Goal: Transaction & Acquisition: Purchase product/service

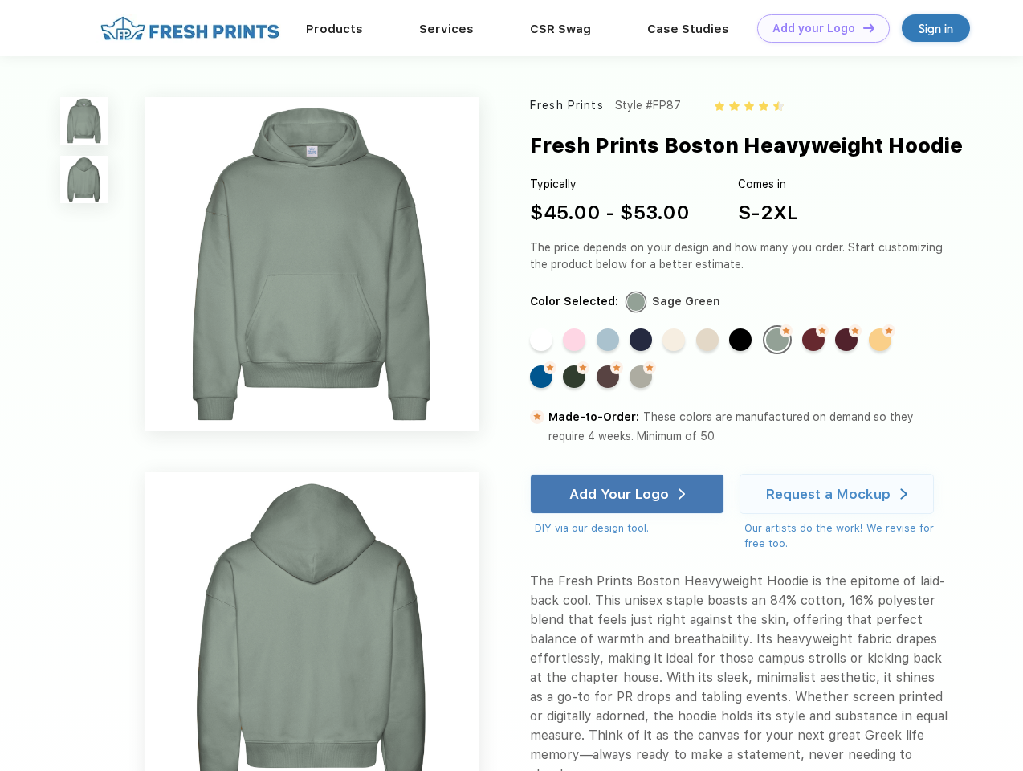
click at [818, 28] on link "Add your Logo Design Tool" at bounding box center [823, 28] width 133 height 28
click at [0, 0] on div "Design Tool" at bounding box center [0, 0] width 0 height 0
click at [862, 27] on link "Add your Logo Design Tool" at bounding box center [823, 28] width 133 height 28
click at [84, 120] on img at bounding box center [83, 120] width 47 height 47
click at [84, 180] on img at bounding box center [83, 179] width 47 height 47
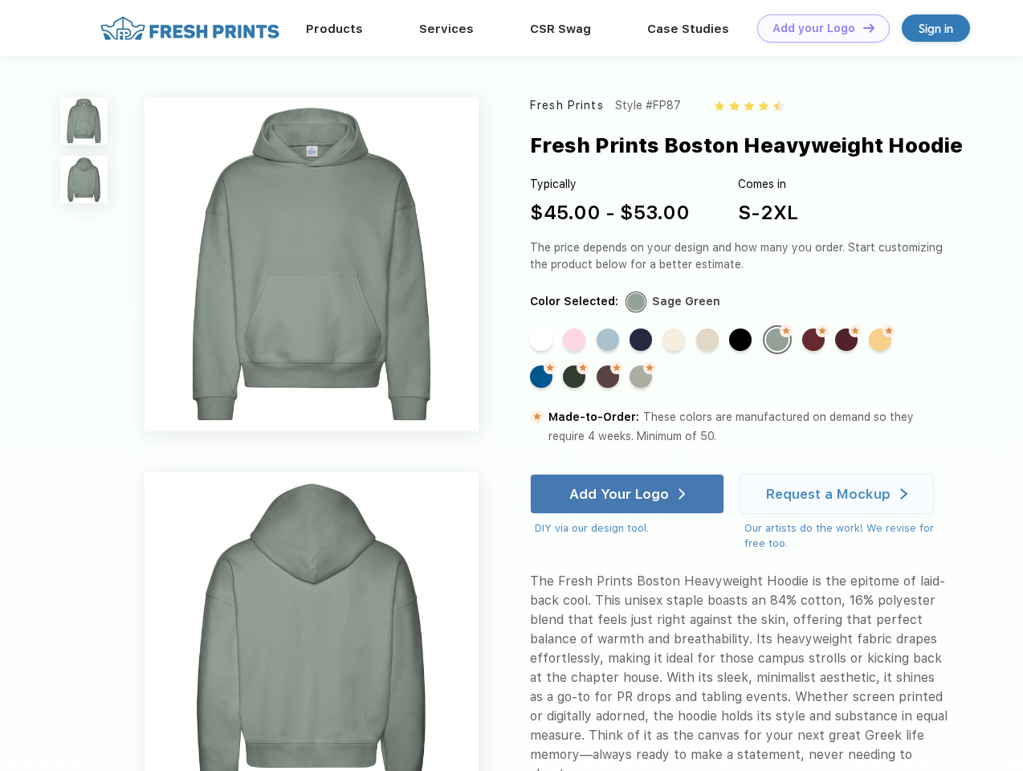
click at [543, 341] on div "Standard Color" at bounding box center [541, 339] width 22 height 22
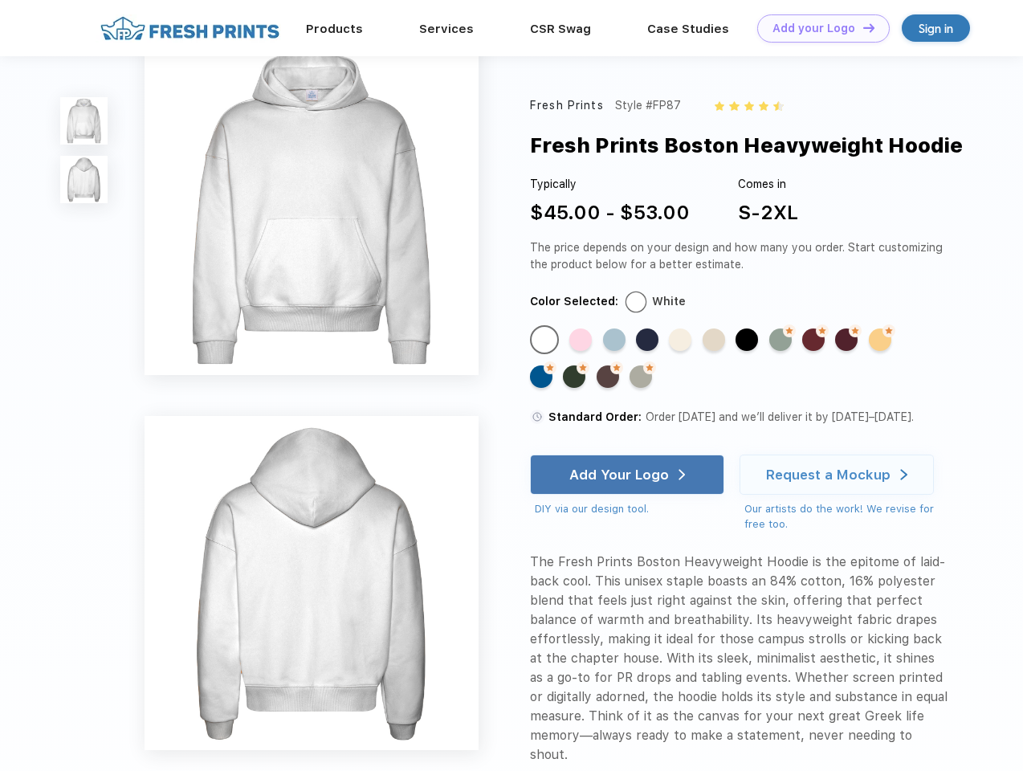
click at [576, 341] on div "Standard Color" at bounding box center [580, 339] width 22 height 22
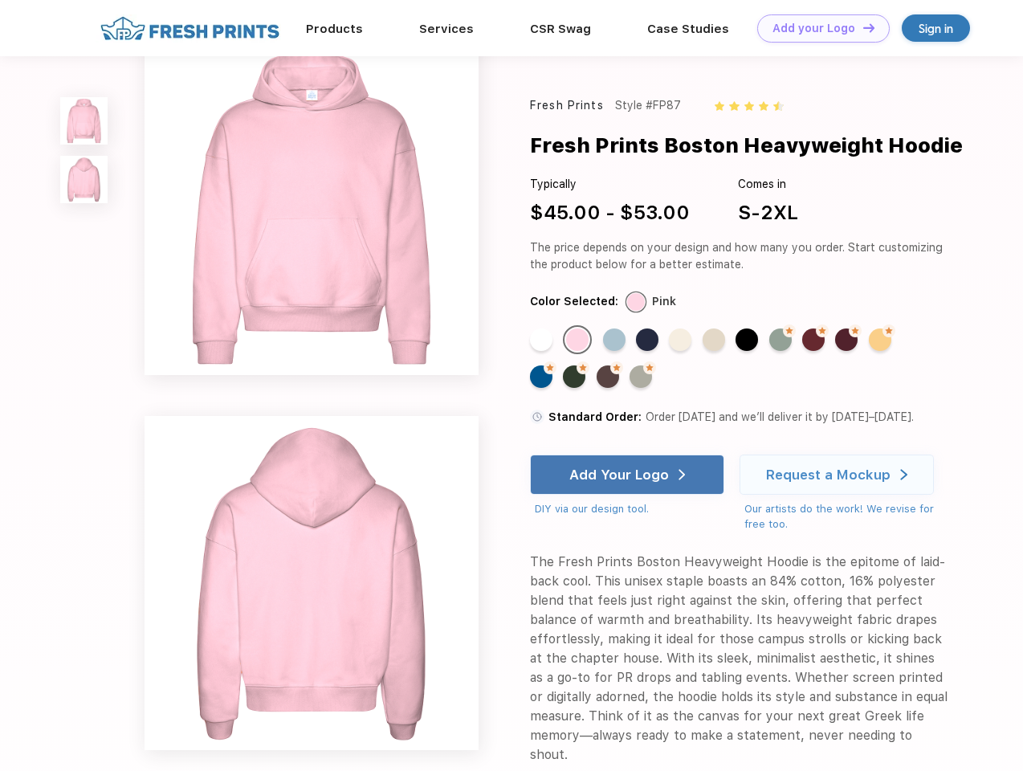
click at [610, 341] on div "Standard Color" at bounding box center [614, 339] width 22 height 22
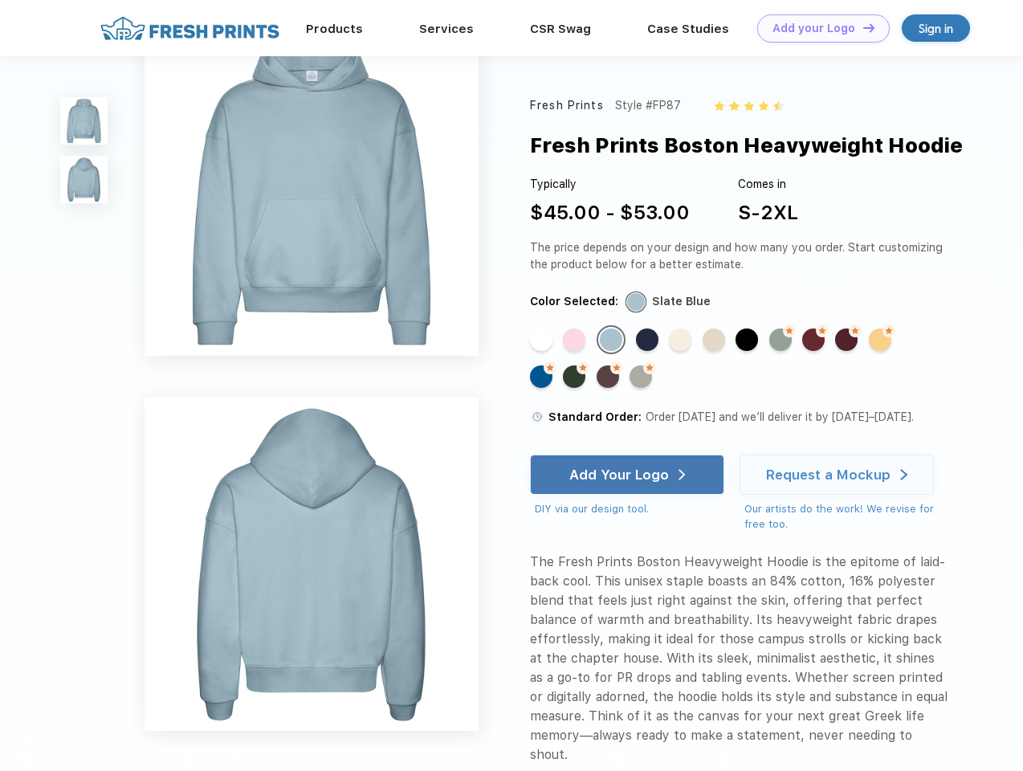
click at [643, 341] on div "Standard Color" at bounding box center [647, 339] width 22 height 22
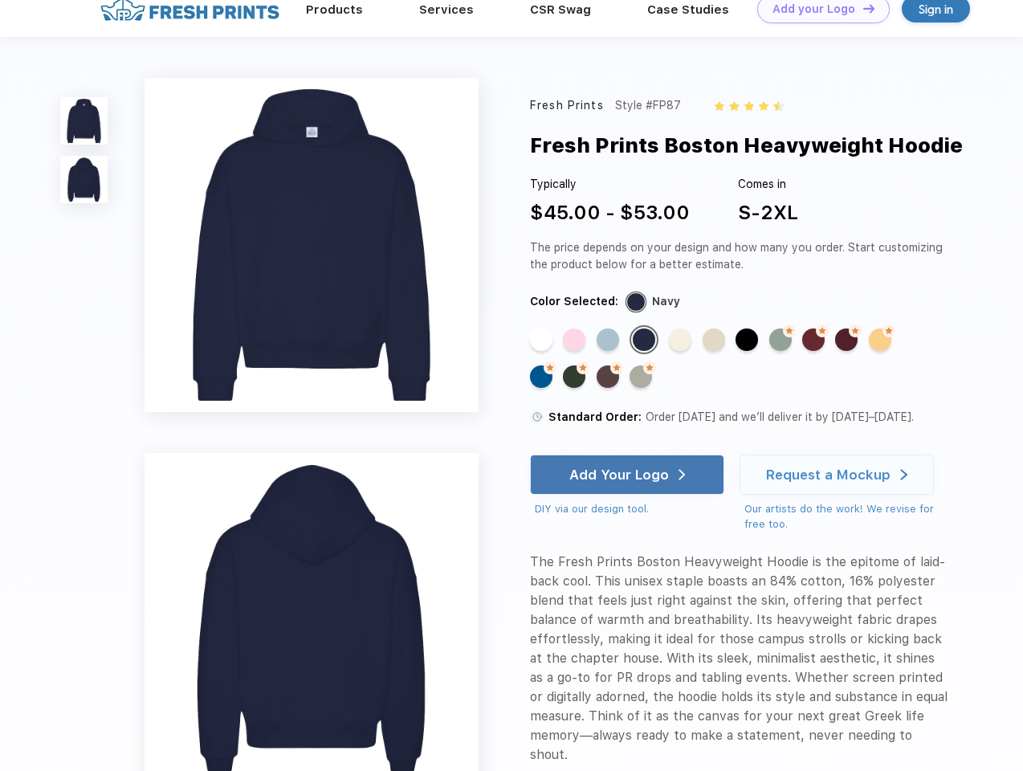
click at [675, 341] on div "Standard Color" at bounding box center [680, 339] width 22 height 22
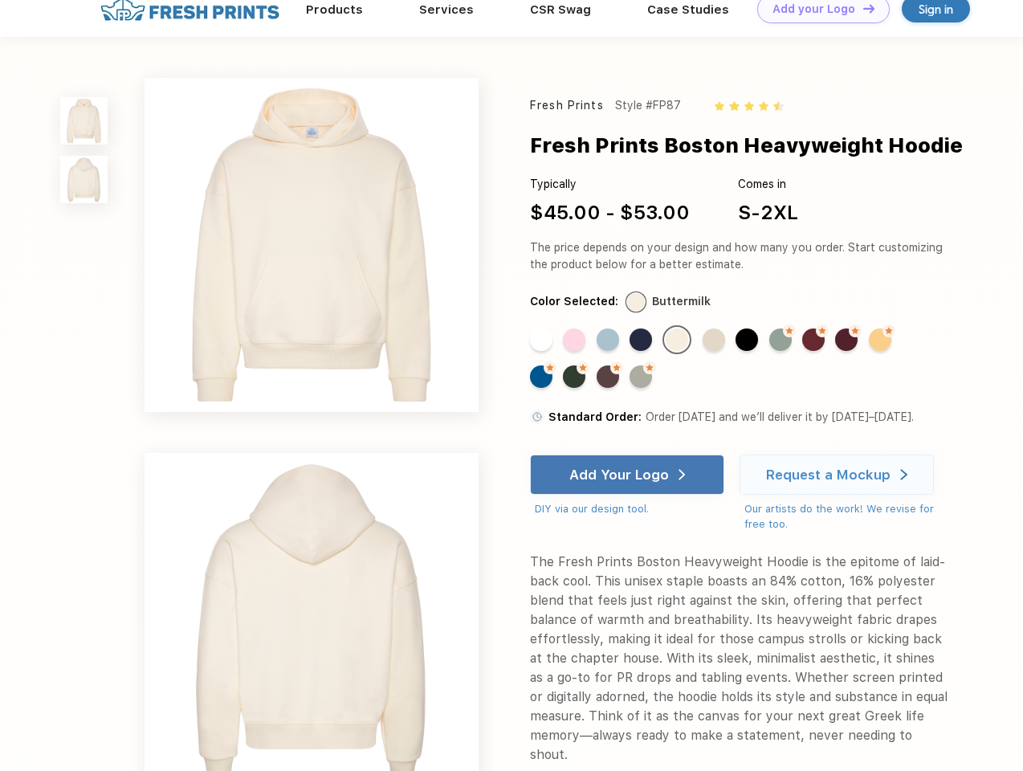
scroll to position [0, 0]
